Goal: Check status: Check status

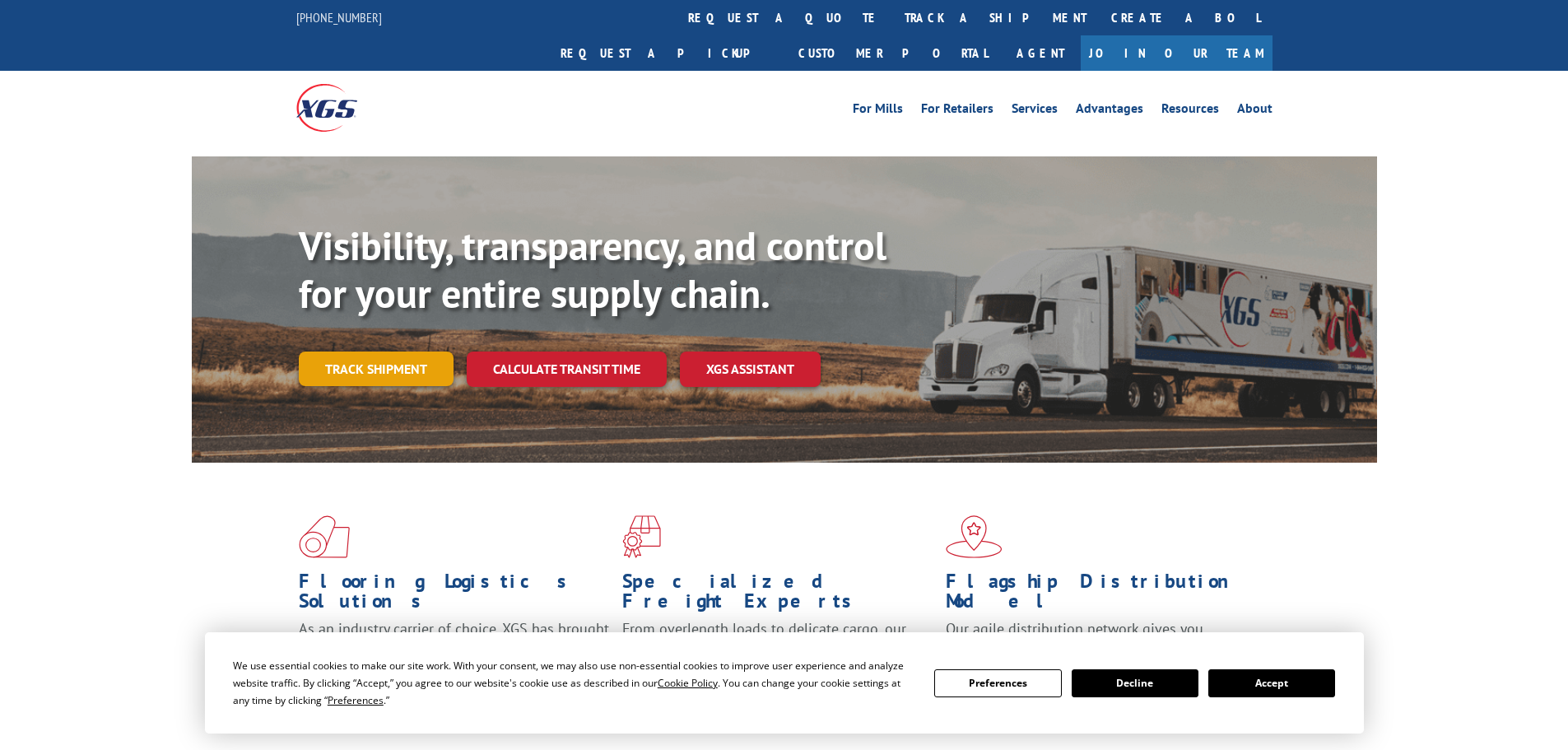
click at [352, 351] on link "Track shipment" at bounding box center [376, 369] width 155 height 34
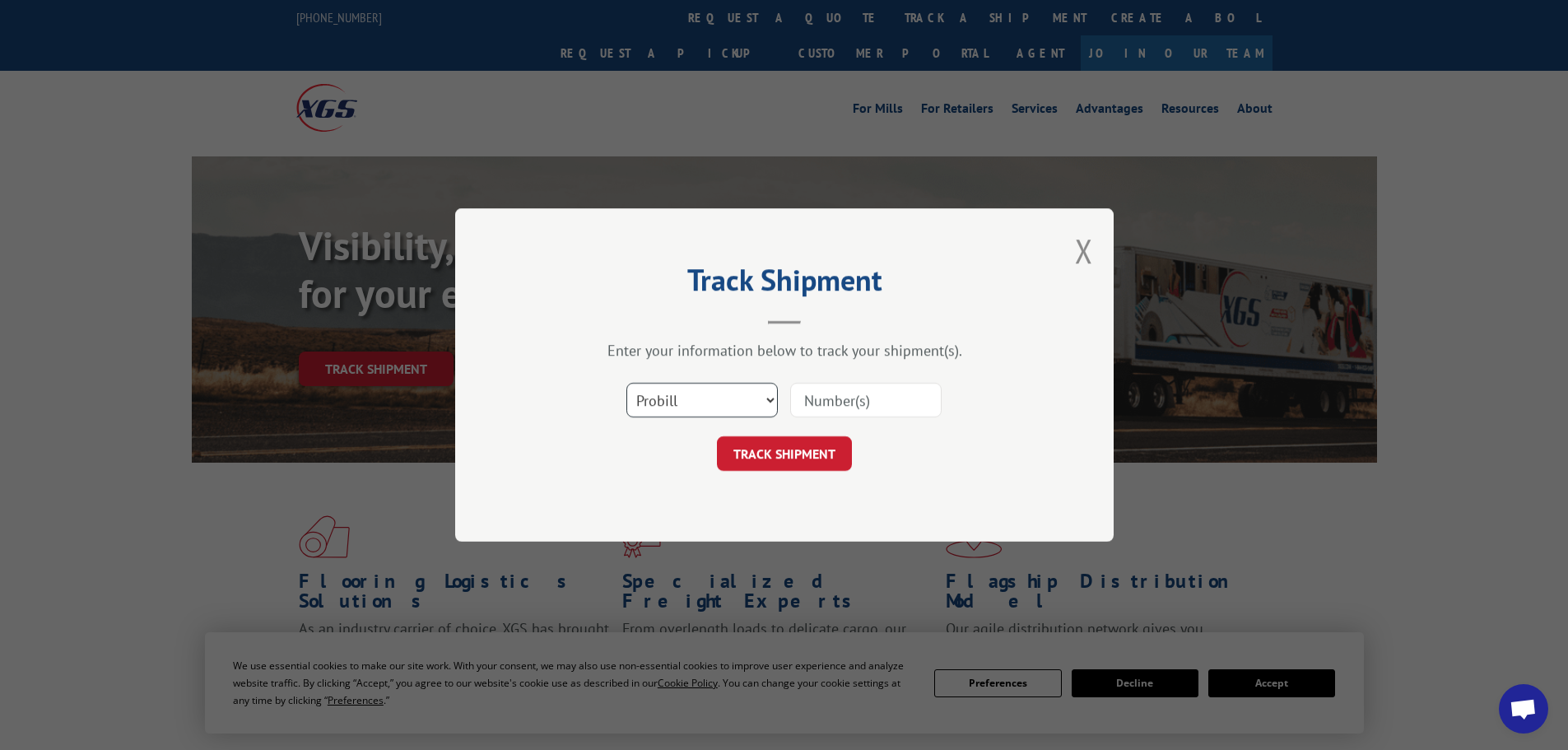
click at [682, 389] on select "Select category... Probill BOL PO" at bounding box center [702, 400] width 152 height 34
select select "bol"
click at [626, 382] on select "Select category... Probill BOL PO" at bounding box center [702, 400] width 152 height 34
click at [855, 399] on input at bounding box center [865, 400] width 152 height 34
paste input "5509682"
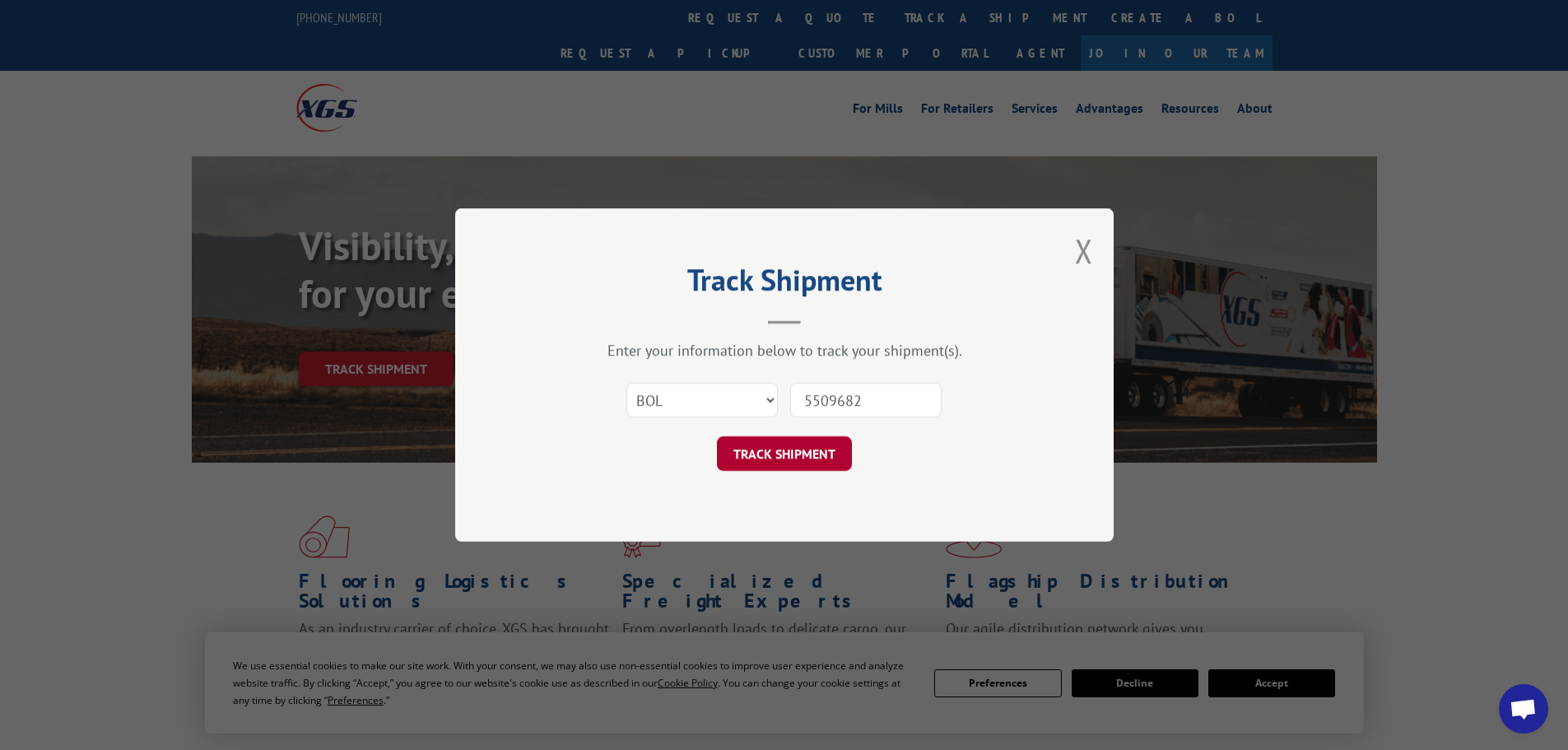
type input "5509682"
click at [777, 454] on button "TRACK SHIPMENT" at bounding box center [784, 454] width 135 height 34
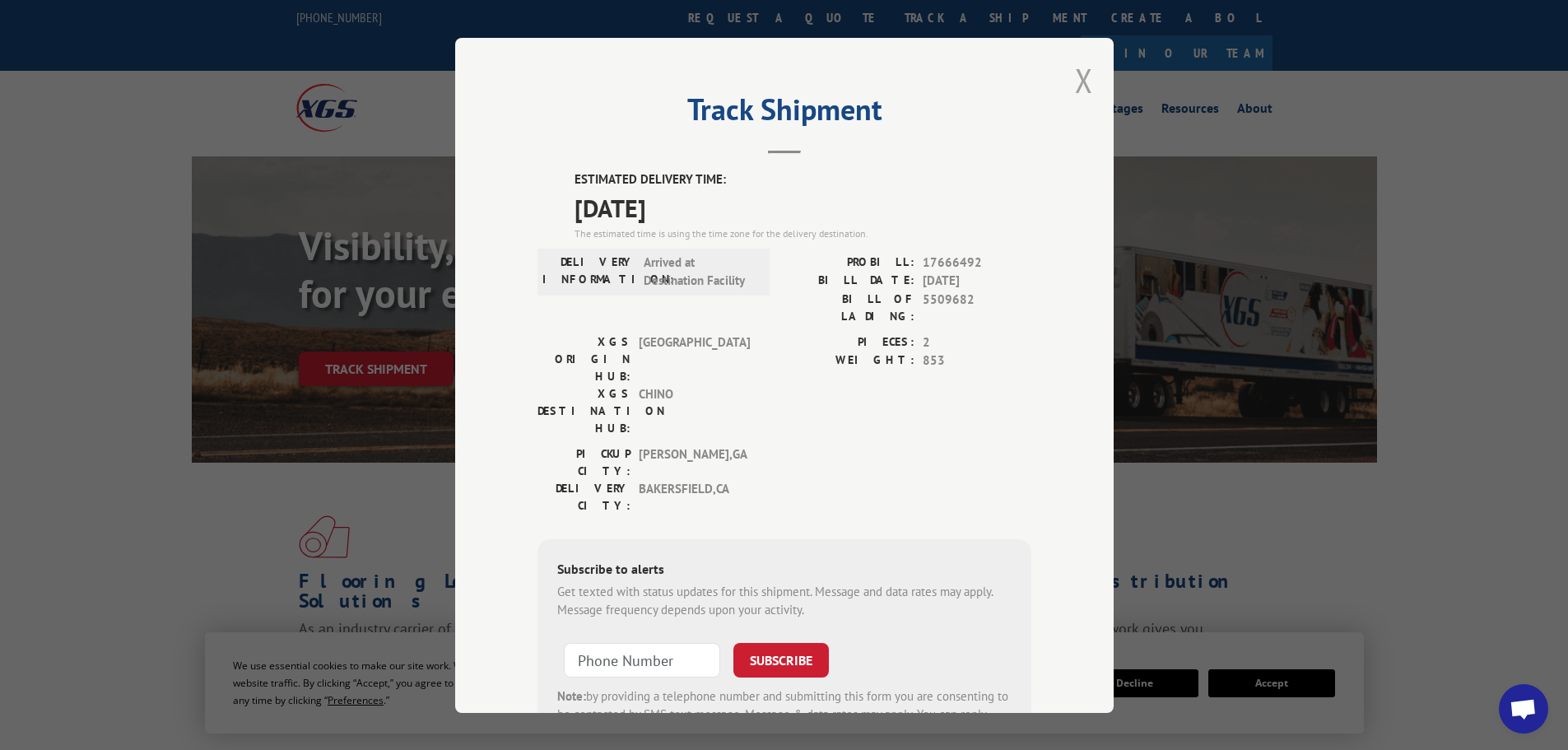
click at [1075, 79] on button "Close modal" at bounding box center [1083, 80] width 18 height 44
